Goal: Task Accomplishment & Management: Manage account settings

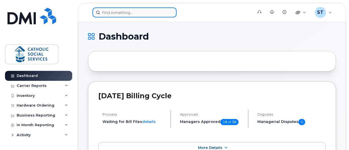
click at [114, 12] on input at bounding box center [134, 12] width 84 height 10
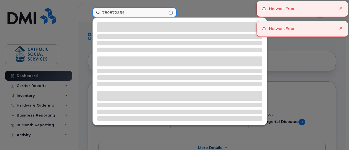
type input "7808728596"
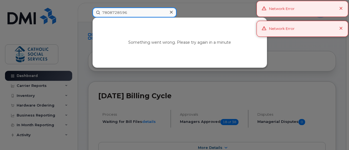
drag, startPoint x: 136, startPoint y: 12, endPoint x: 97, endPoint y: 9, distance: 38.9
click at [97, 9] on input "7808728596" at bounding box center [134, 12] width 84 height 10
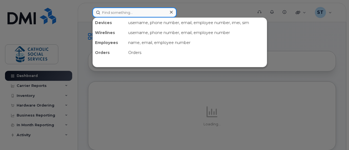
click at [120, 13] on input at bounding box center [134, 12] width 84 height 10
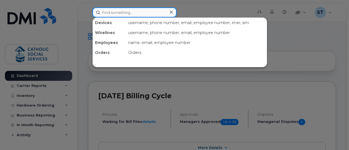
paste input "7808728596"
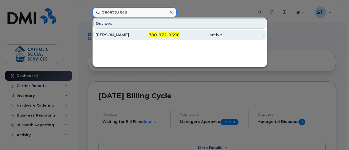
type input "7808728596"
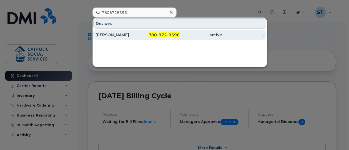
click at [118, 34] on div "[PERSON_NAME]" at bounding box center [116, 35] width 42 height 6
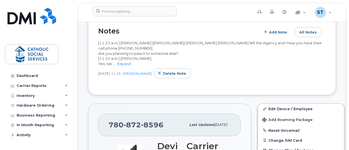
scroll to position [167, 0]
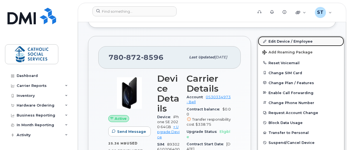
click at [272, 39] on link "Edit Device / Employee" at bounding box center [301, 41] width 86 height 10
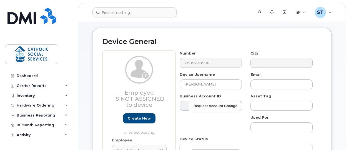
scroll to position [28, 0]
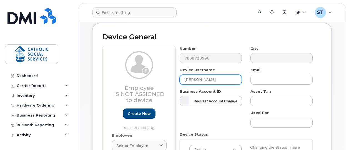
drag, startPoint x: 215, startPoint y: 80, endPoint x: 162, endPoint y: 79, distance: 53.3
click at [162, 79] on div "Employee Is not assigned to device Create new or select existing Employee Selec…" at bounding box center [211, 118] width 219 height 145
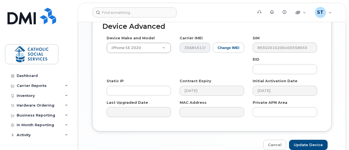
scroll to position [353, 0]
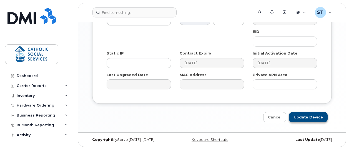
type input "[PERSON_NAME]"
click at [307, 115] on input "Update Device" at bounding box center [308, 117] width 39 height 10
type input "Saving..."
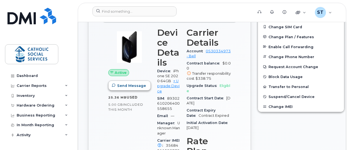
scroll to position [222, 0]
